Goal: Information Seeking & Learning: Find specific page/section

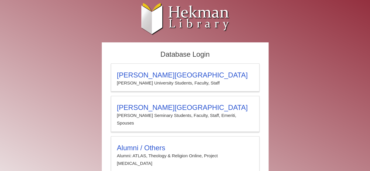
type input "**********"
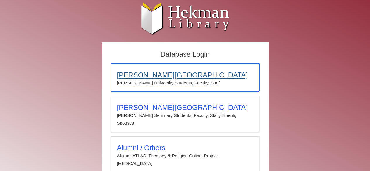
click at [179, 79] on p "[PERSON_NAME] University Students, Faculty, Staff" at bounding box center [185, 83] width 136 height 8
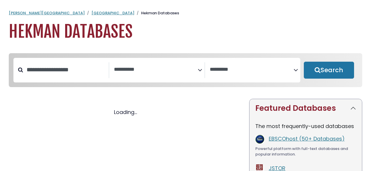
select select "Database Subject Filter"
select select "Database Vendors Filter"
select select "Database Subject Filter"
select select "Database Vendors Filter"
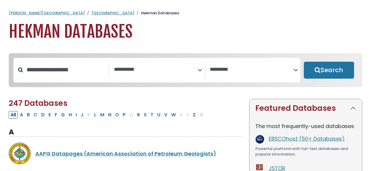
click at [86, 64] on div "Search filters" at bounding box center [66, 69] width 86 height 15
click at [65, 73] on input "Search database by title or keyword" at bounding box center [66, 70] width 86 height 10
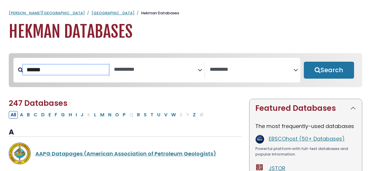
type input "******"
click at [304, 62] on button "Search" at bounding box center [329, 70] width 50 height 17
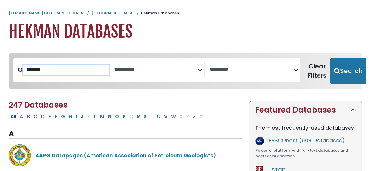
select select "Database Subject Filter"
select select "Database Vendors Filter"
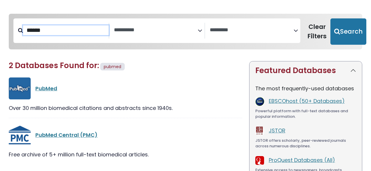
scroll to position [40, 0]
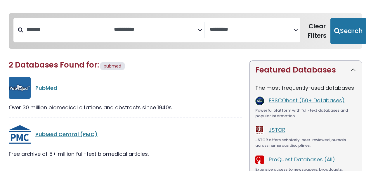
click at [50, 90] on link "PubMed" at bounding box center [46, 87] width 22 height 7
